Goal: Information Seeking & Learning: Learn about a topic

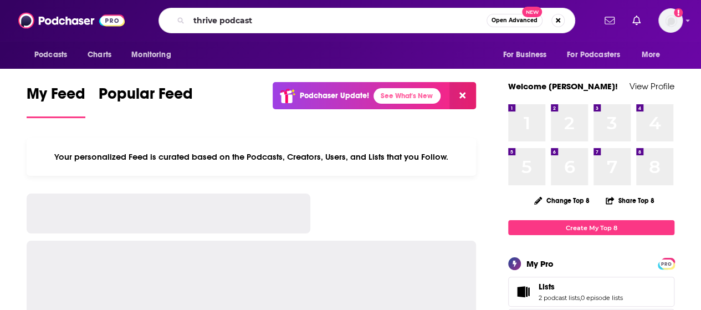
type input "thrive podcast"
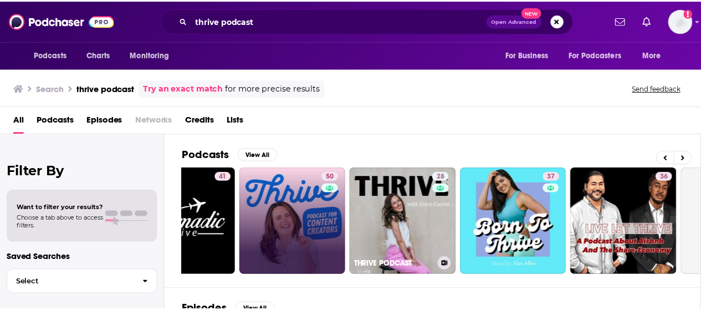
scroll to position [0, 283]
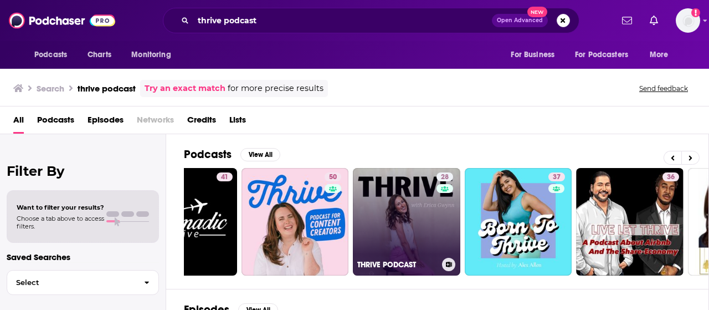
click at [398, 243] on link "28 THRIVE PODCAST" at bounding box center [406, 221] width 107 height 107
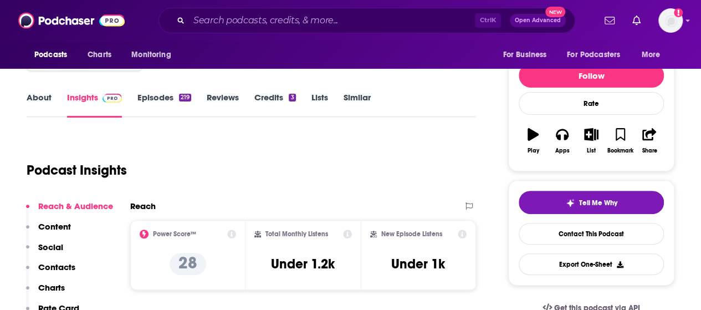
scroll to position [120, 0]
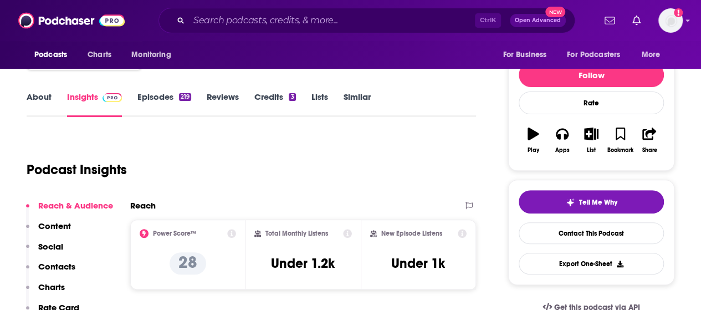
click at [40, 95] on link "About" at bounding box center [39, 103] width 25 height 25
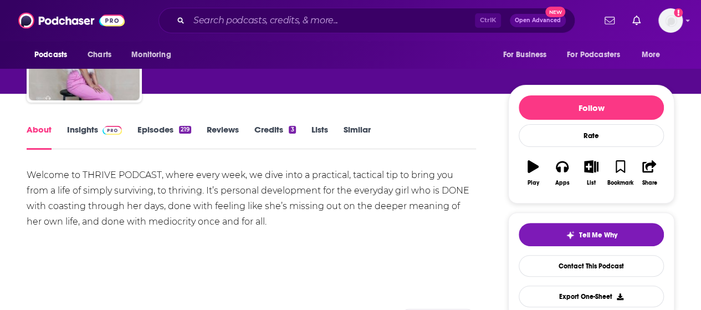
scroll to position [86, 0]
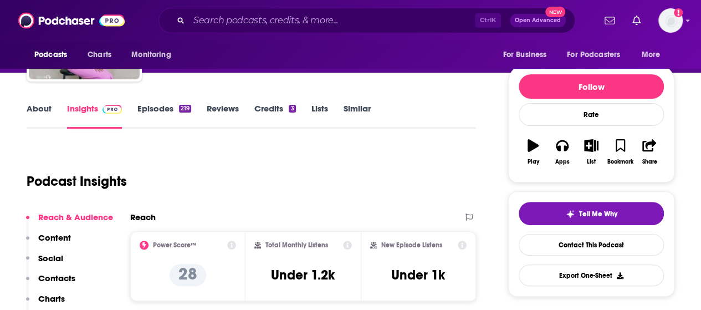
scroll to position [109, 0]
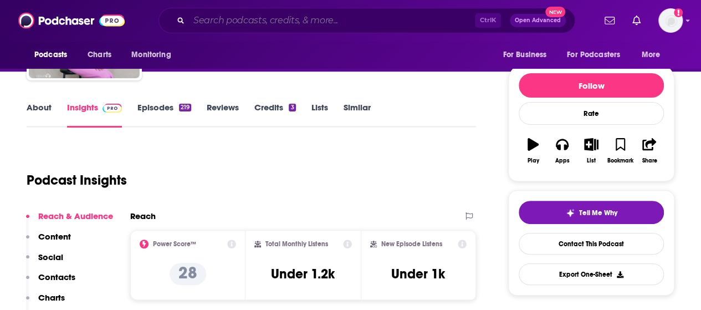
click at [331, 13] on input "Search podcasts, credits, & more..." at bounding box center [332, 21] width 286 height 18
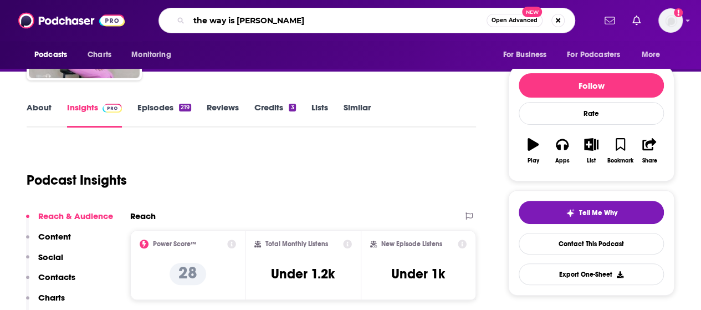
type input "the way is wild"
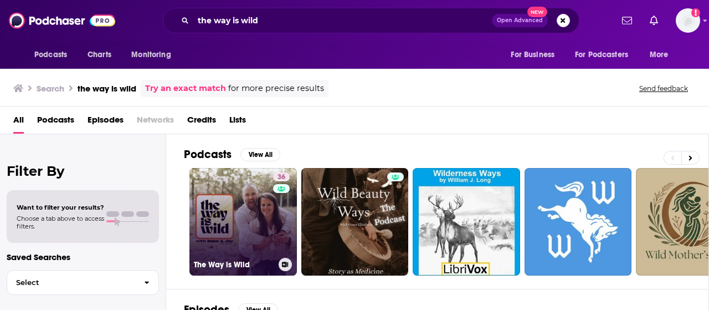
click at [267, 215] on link "36 The Way is Wild" at bounding box center [242, 221] width 107 height 107
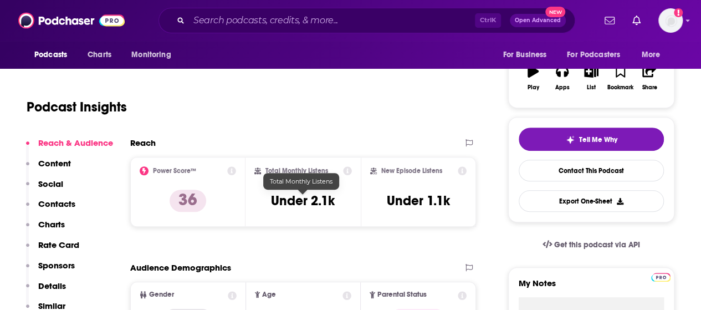
scroll to position [183, 0]
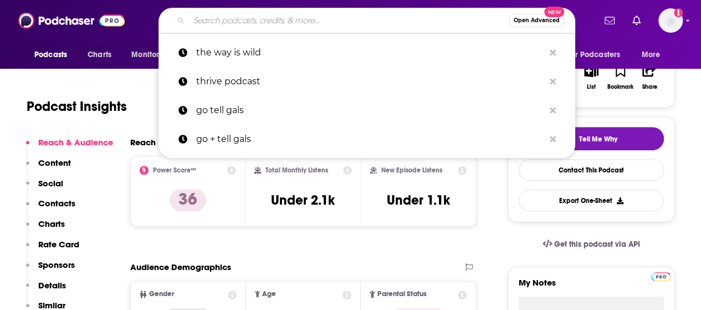
click at [333, 22] on input "Search podcasts, credits, & more..." at bounding box center [349, 21] width 320 height 18
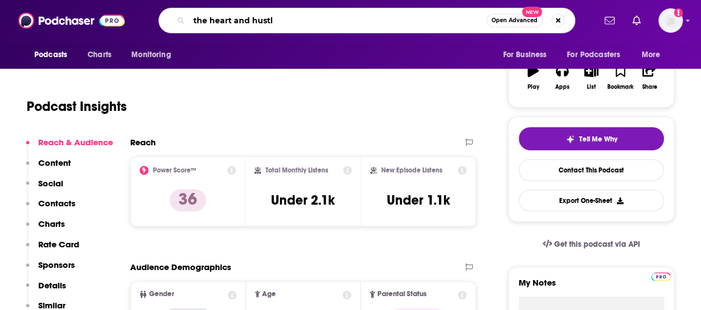
type input "the heart and hustle"
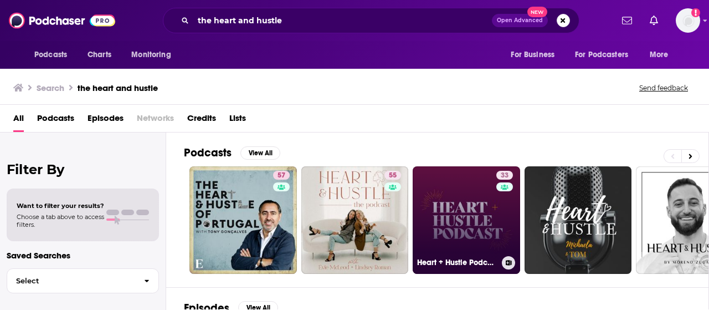
click at [462, 244] on link "33 Heart + Hustle Podcast" at bounding box center [466, 219] width 107 height 107
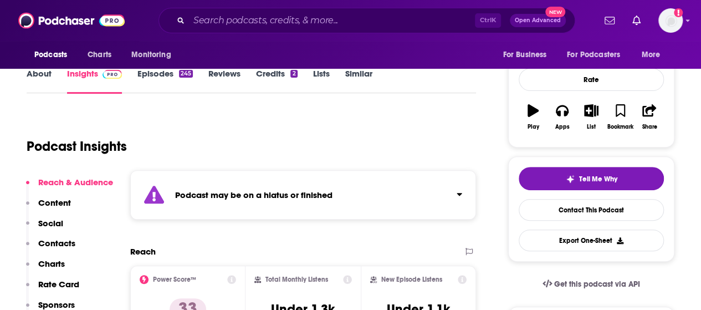
scroll to position [155, 0]
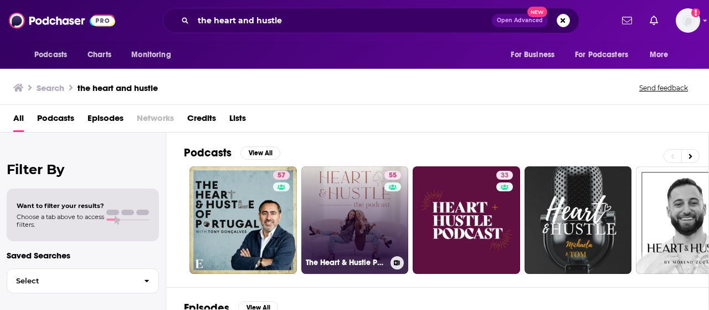
click at [344, 204] on link "55 The Heart & Hustle Podcast" at bounding box center [354, 219] width 107 height 107
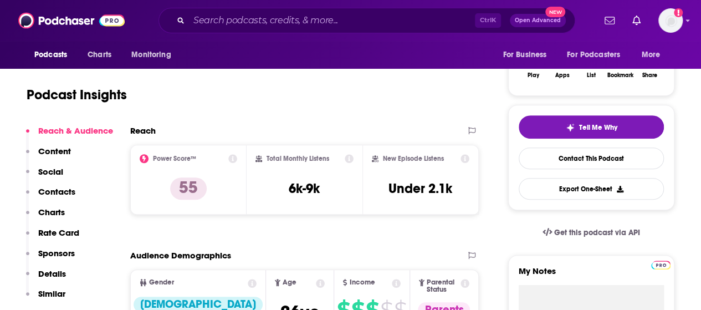
scroll to position [195, 0]
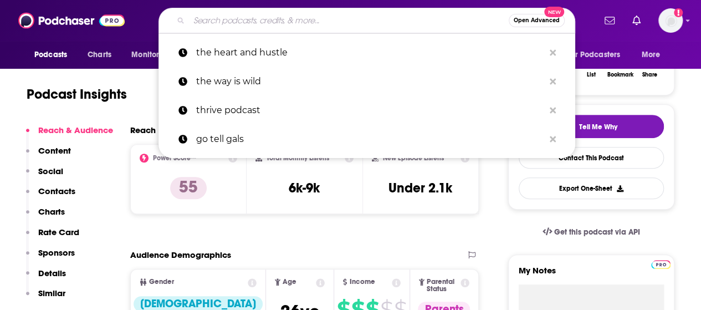
click at [297, 16] on input "Search podcasts, credits, & more..." at bounding box center [349, 21] width 320 height 18
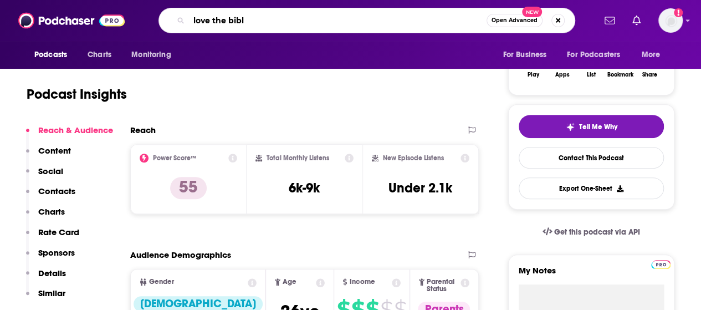
type input "love the [DEMOGRAPHIC_DATA]"
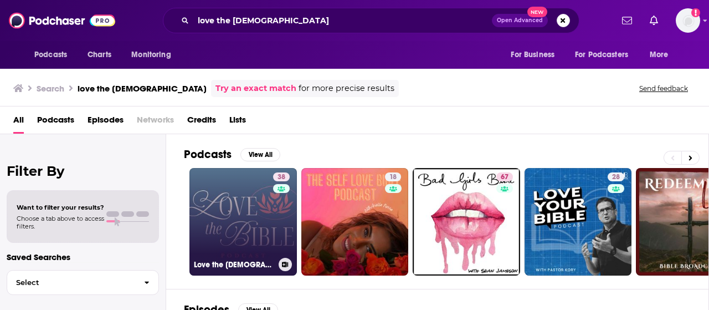
click at [279, 234] on div "38" at bounding box center [282, 214] width 19 height 85
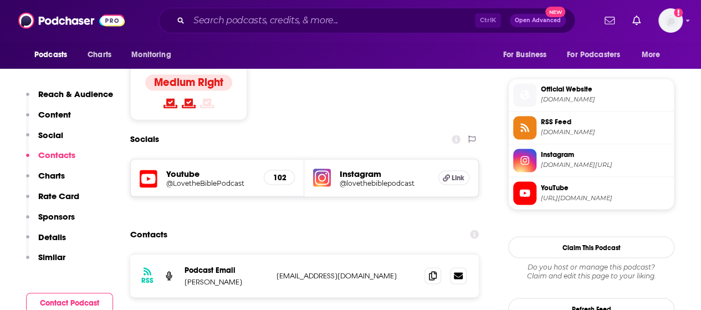
scroll to position [870, 0]
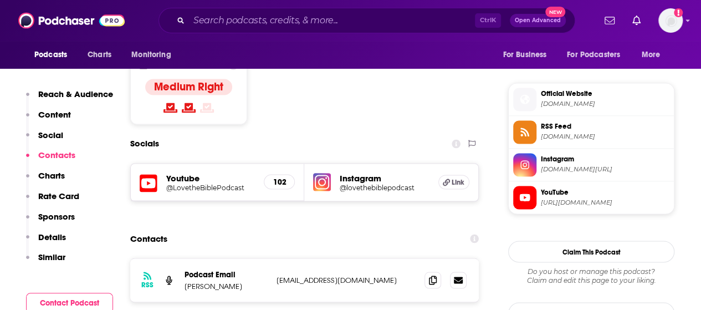
click at [583, 159] on span "Instagram" at bounding box center [605, 159] width 128 height 10
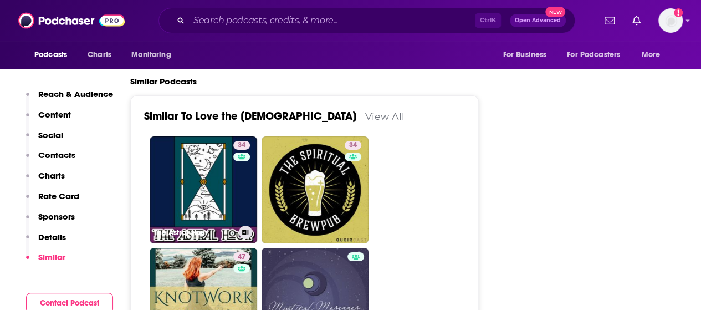
scroll to position [1823, 0]
